Goal: Find contact information

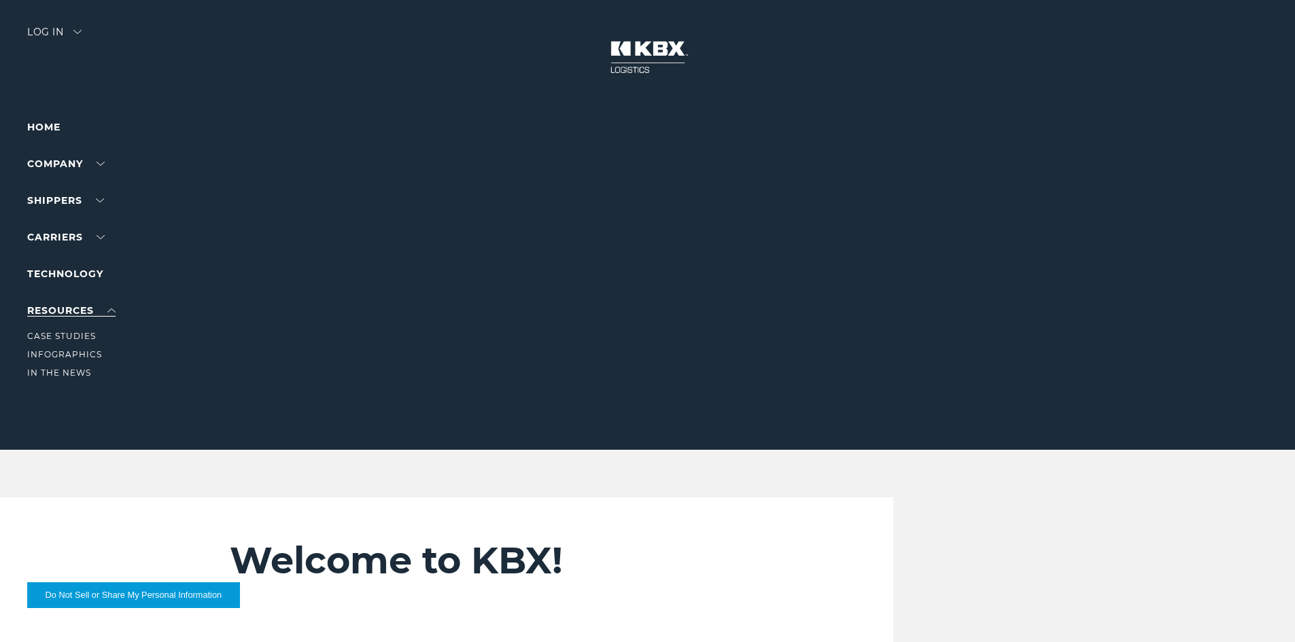
click at [110, 311] on link "RESOURCES" at bounding box center [71, 311] width 88 height 12
click at [65, 222] on link "Contact Us" at bounding box center [58, 226] width 62 height 10
